Goal: Find specific page/section: Find specific page/section

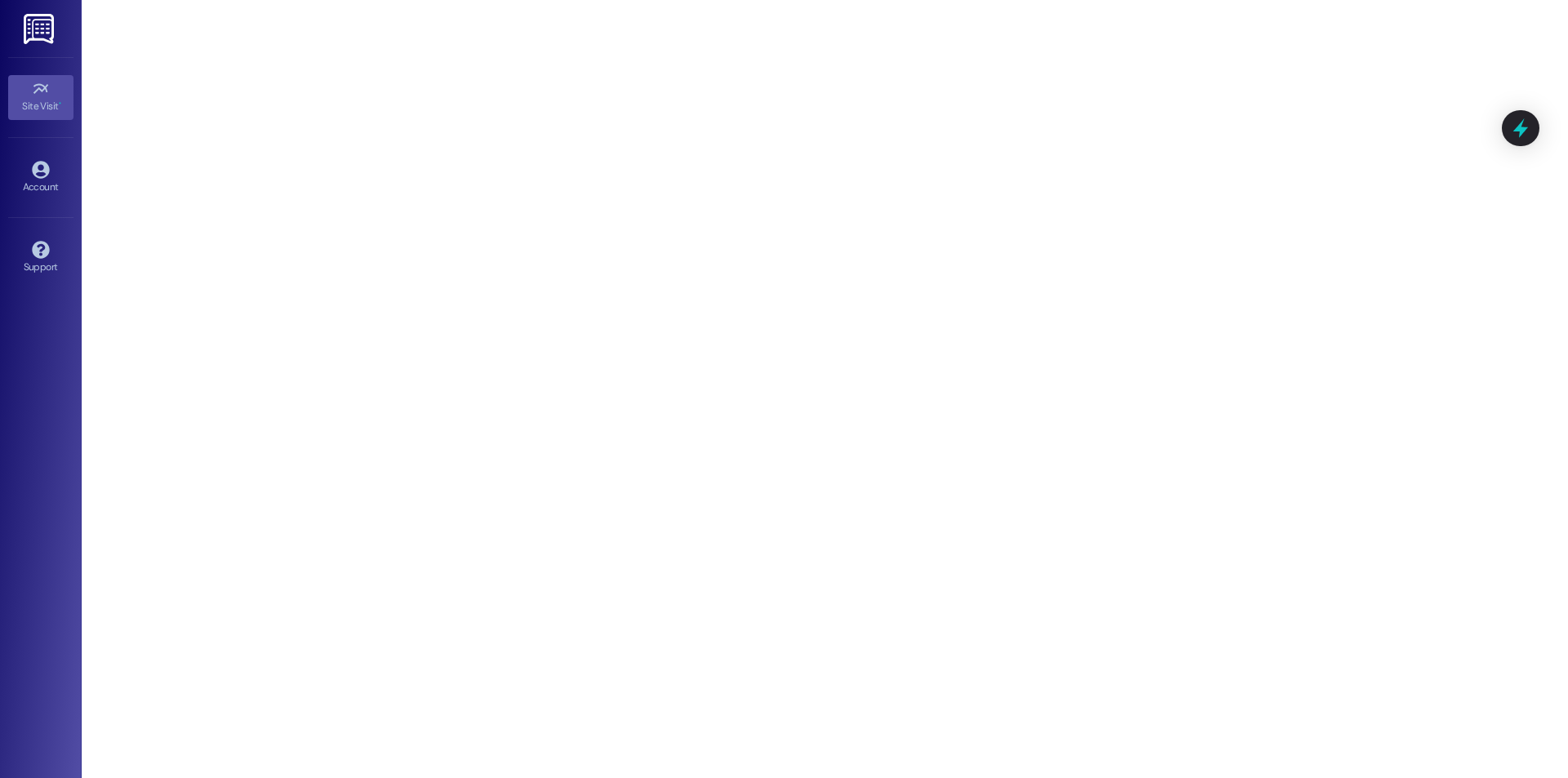
click at [50, 88] on link "Site Visit •" at bounding box center [41, 97] width 66 height 44
click at [40, 27] on img at bounding box center [40, 29] width 34 height 30
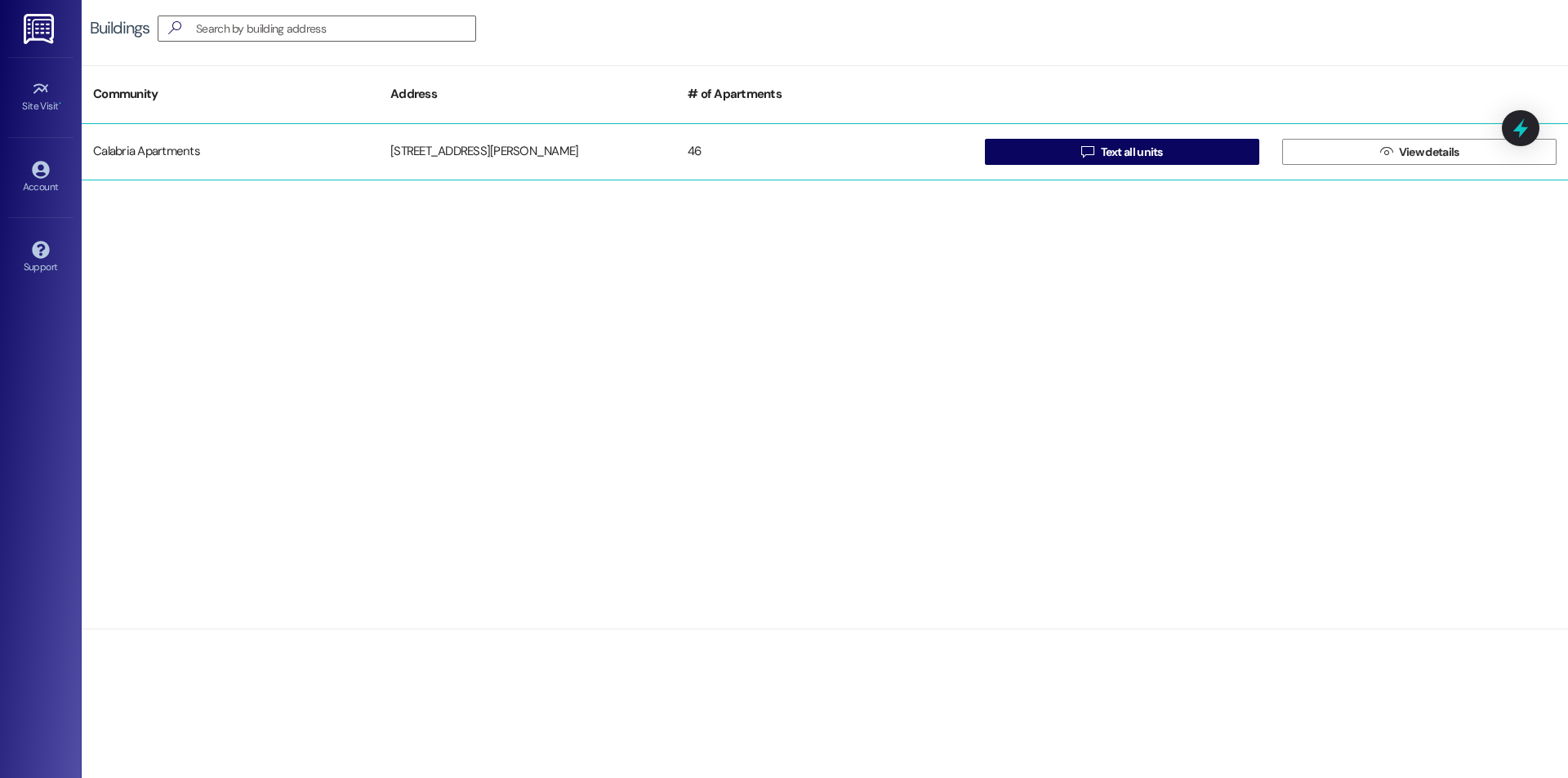
click at [384, 153] on div "[STREET_ADDRESS][PERSON_NAME]" at bounding box center [527, 151] width 297 height 33
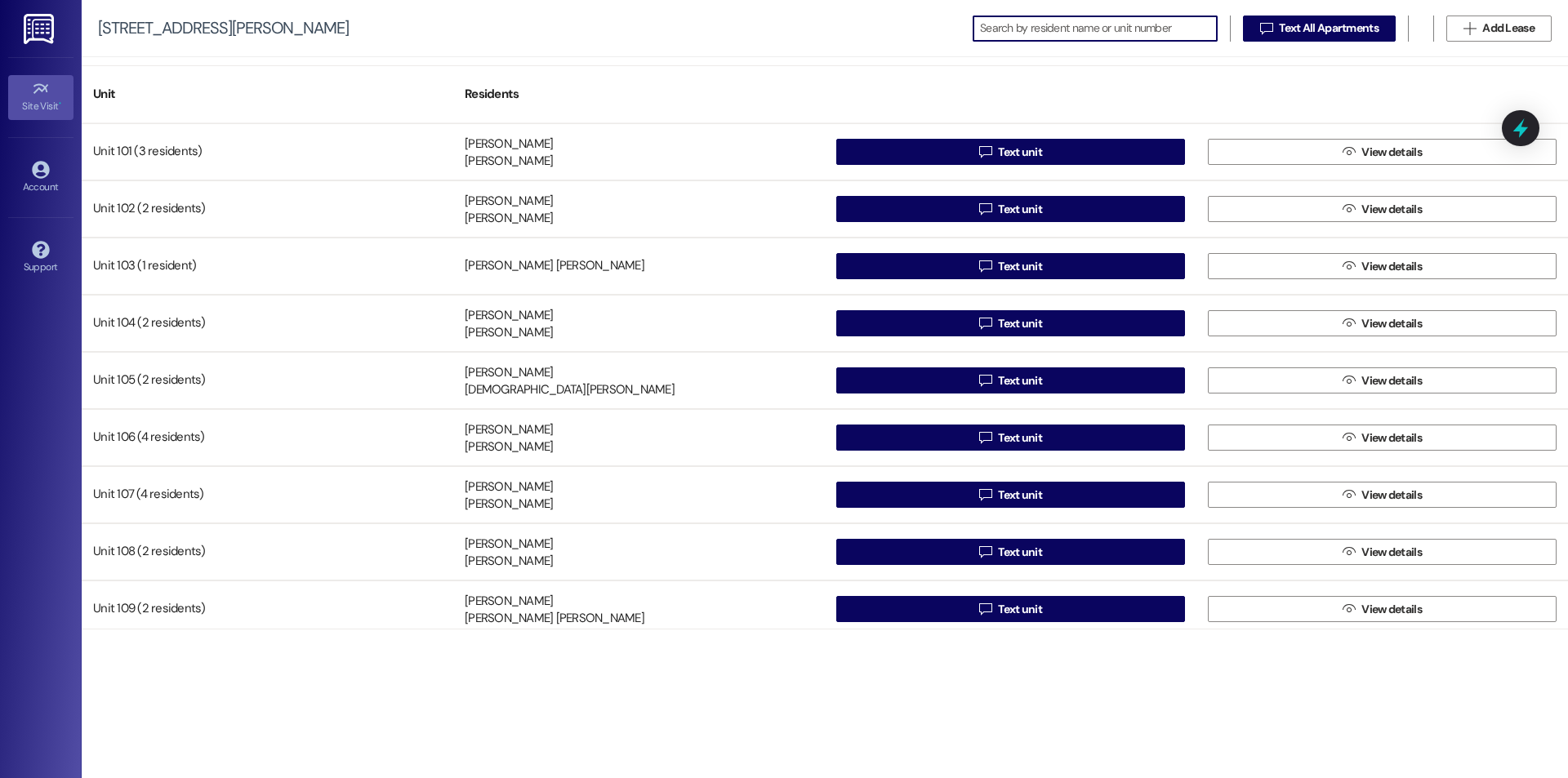
click at [40, 105] on div "Site Visit •" at bounding box center [40, 106] width 82 height 16
